Goal: Obtain resource: Obtain resource

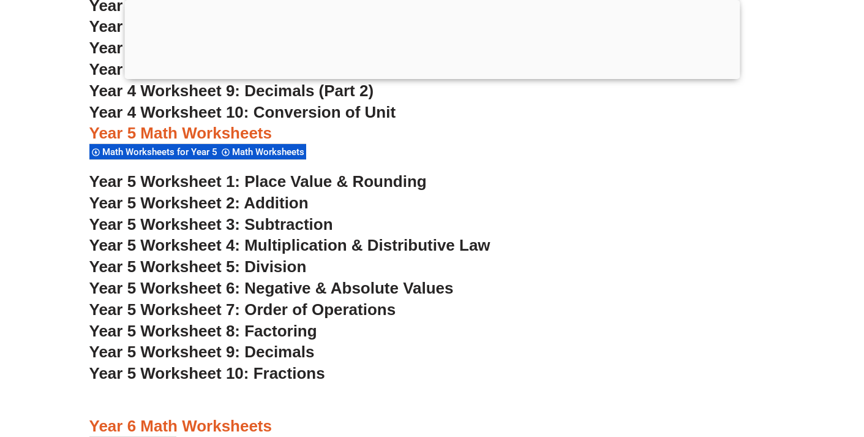
scroll to position [2464, 0]
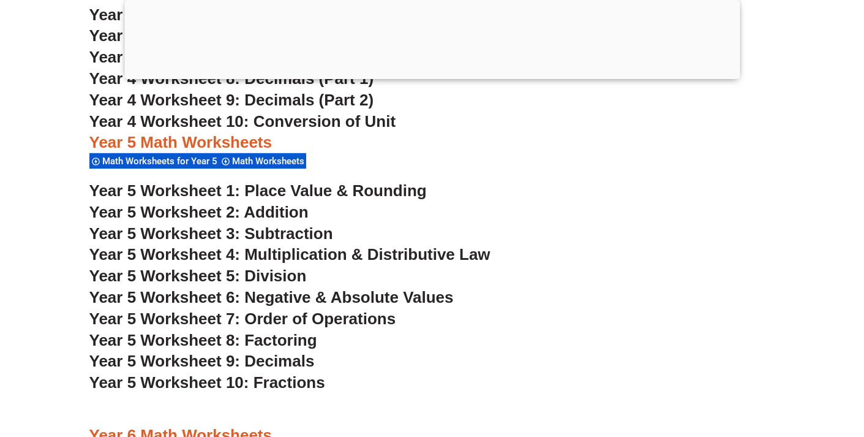
click at [290, 191] on span "Year 5 Worksheet 1: Place Value & Rounding" at bounding box center [257, 190] width 337 height 18
click at [230, 209] on span "Year 5 Worksheet 2: Addition" at bounding box center [198, 212] width 219 height 18
click at [285, 238] on span "Year 5 Worksheet 3: Subtraction" at bounding box center [211, 233] width 244 height 18
click at [326, 255] on span "Year 5 Worksheet 4: Multiplication & Distributive Law" at bounding box center [289, 254] width 401 height 18
click at [288, 279] on span "Year 5 Worksheet 5: Division" at bounding box center [197, 275] width 217 height 18
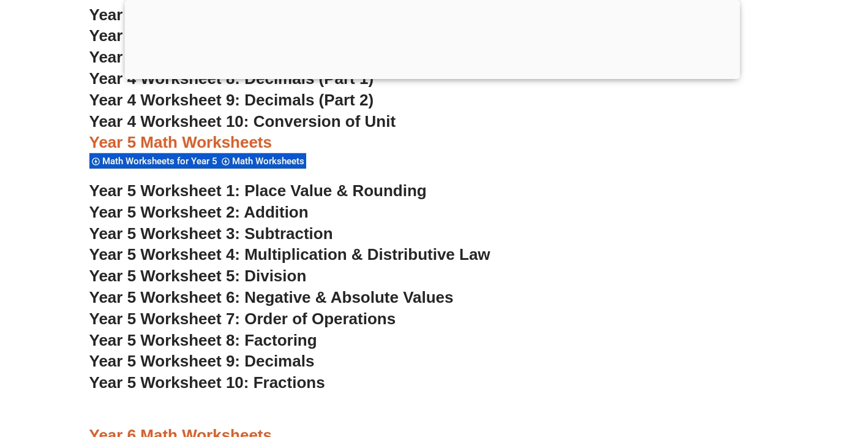
click at [299, 299] on span "Year 5 Worksheet 6: Negative & Absolute Values" at bounding box center [271, 297] width 364 height 18
click at [275, 321] on span "Year 5 Worksheet 7: Order of Operations" at bounding box center [242, 318] width 307 height 18
click at [260, 363] on span "Year 5 Worksheet 9: Decimals" at bounding box center [201, 360] width 225 height 18
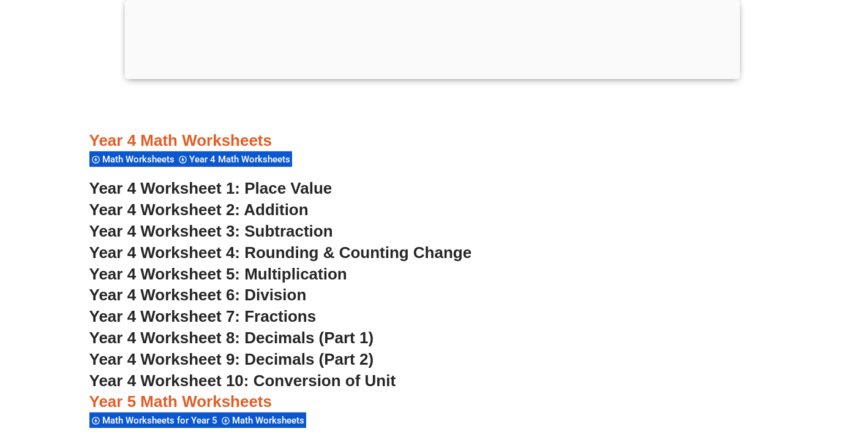
scroll to position [2164, 0]
